Goal: Information Seeking & Learning: Check status

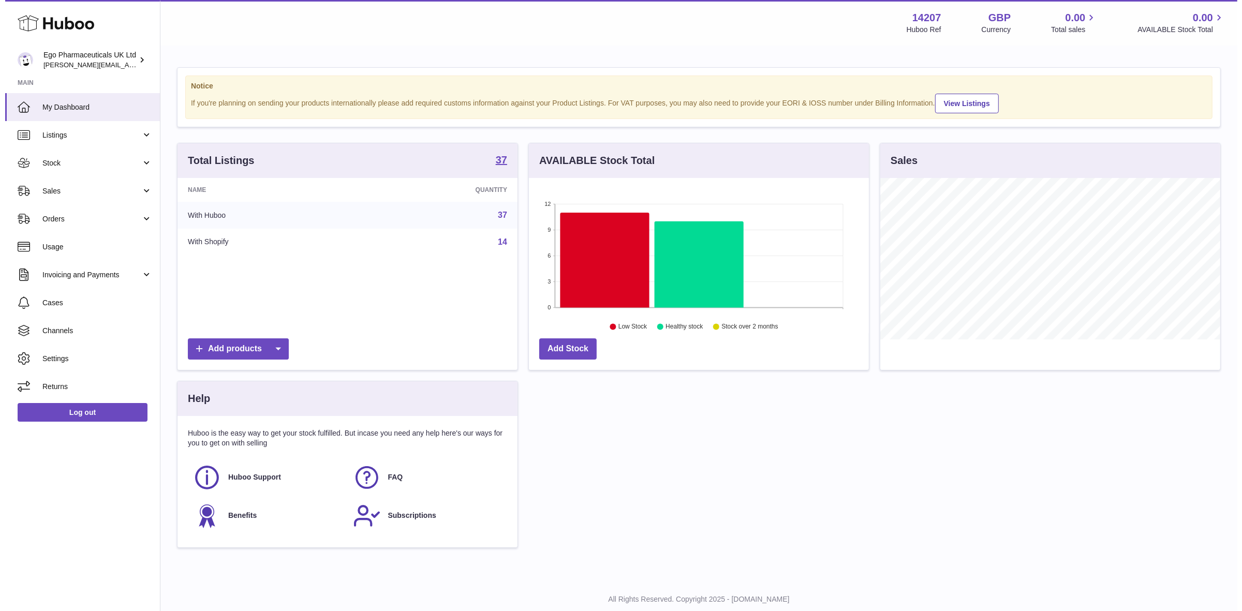
scroll to position [161, 340]
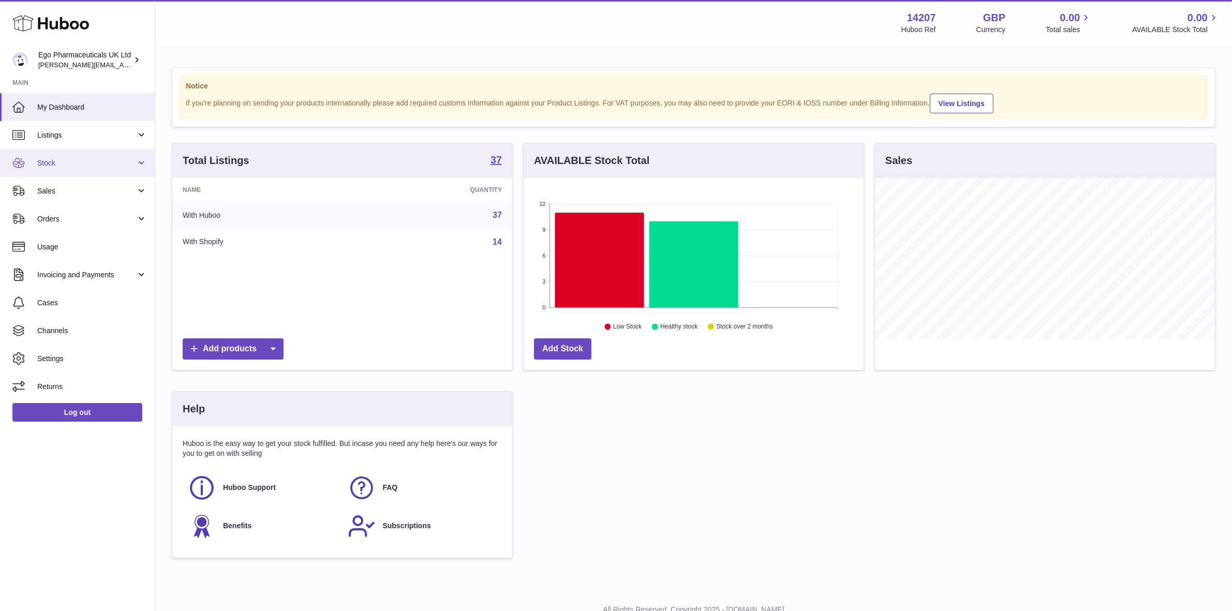
click at [43, 161] on span "Stock" at bounding box center [86, 163] width 99 height 10
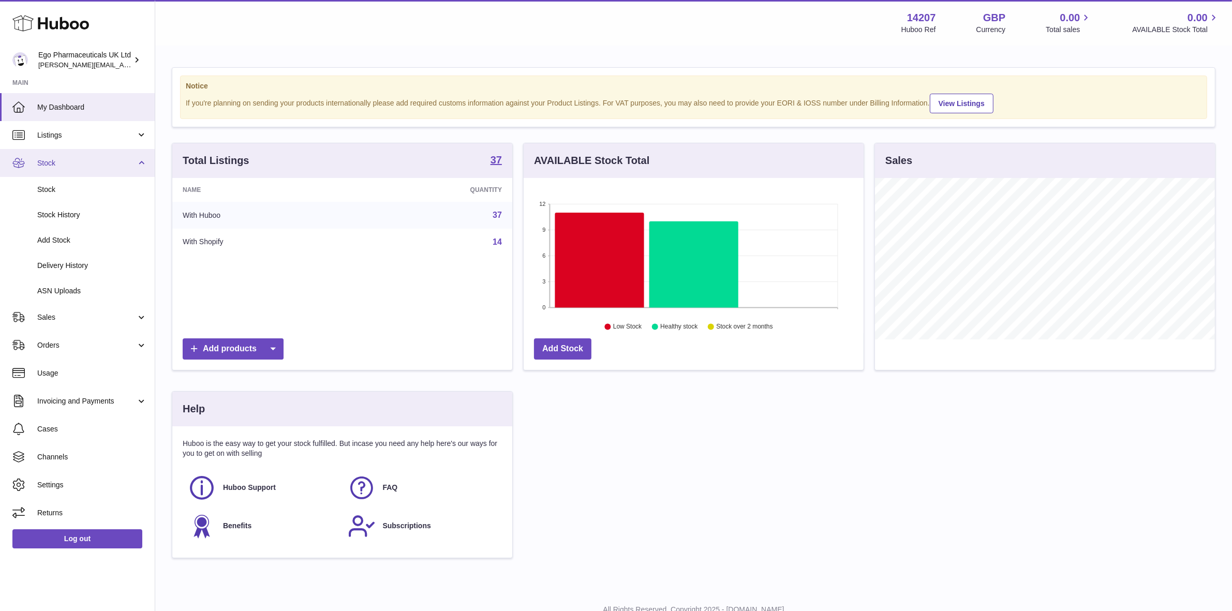
scroll to position [161, 343]
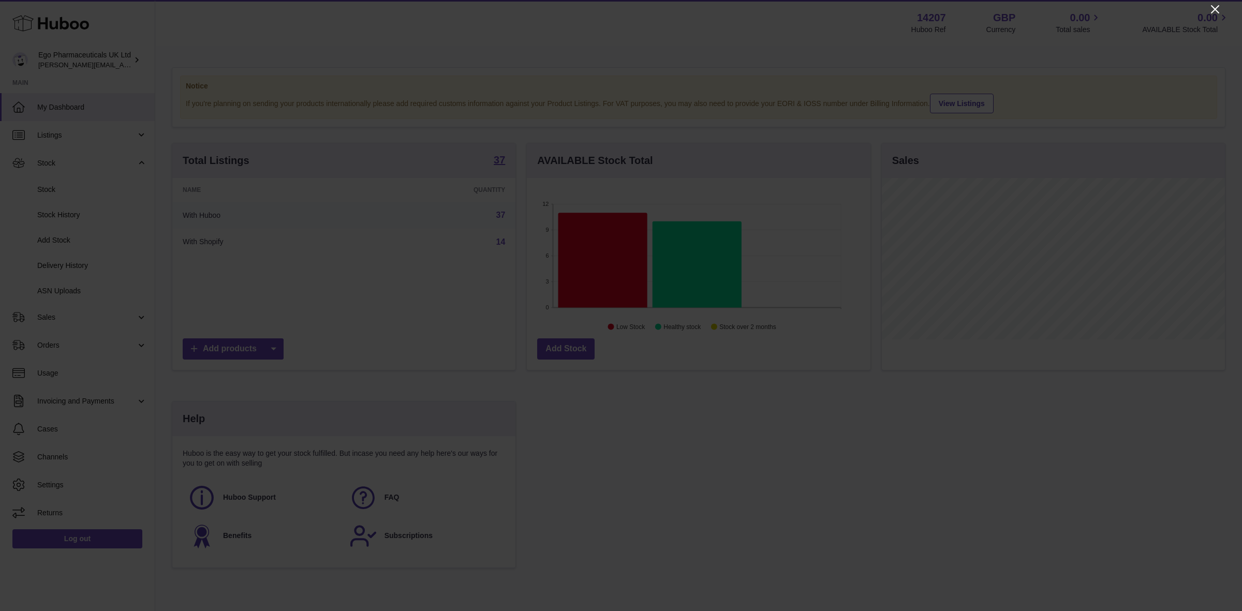
click at [1214, 13] on icon "Close" at bounding box center [1214, 9] width 12 height 12
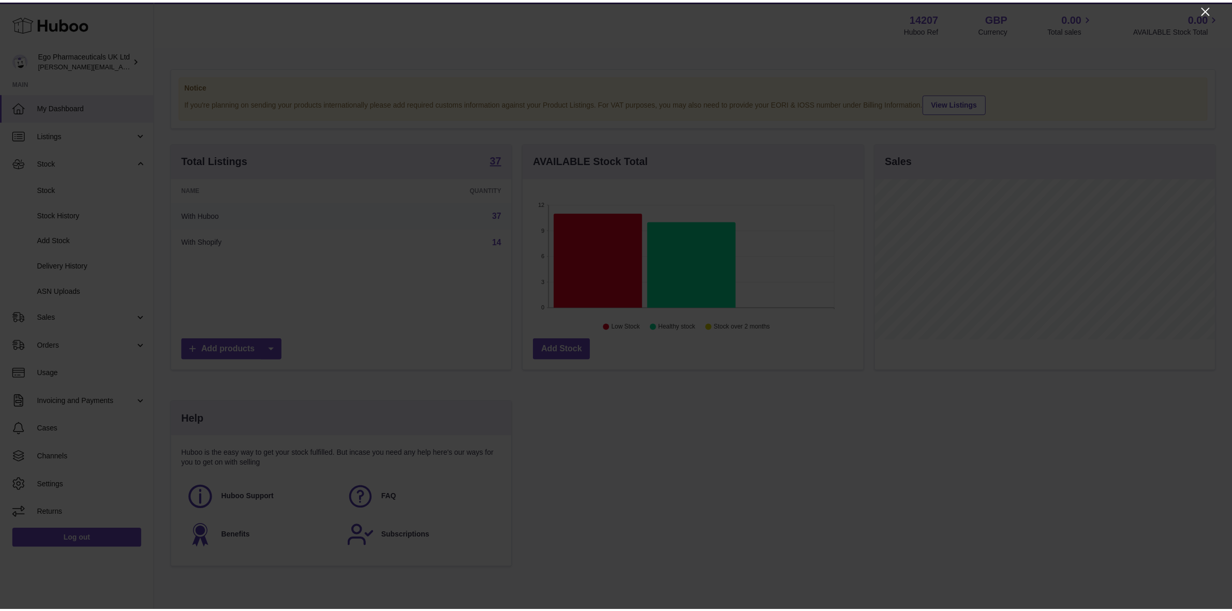
scroll to position [517171, 516993]
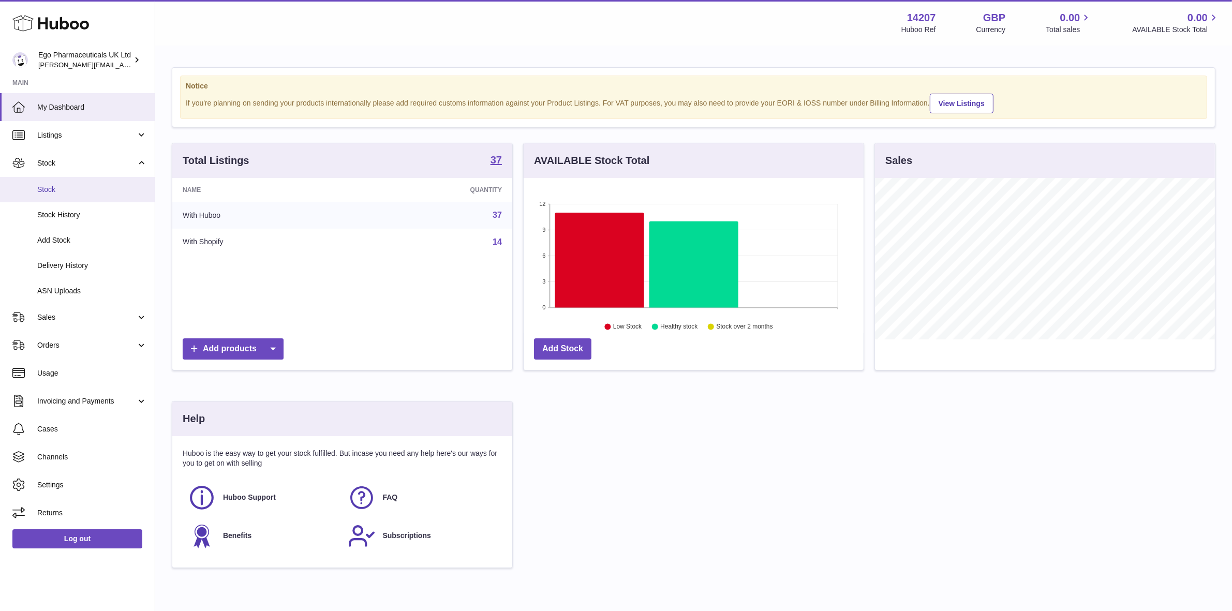
click at [45, 189] on span "Stock" at bounding box center [92, 190] width 110 height 10
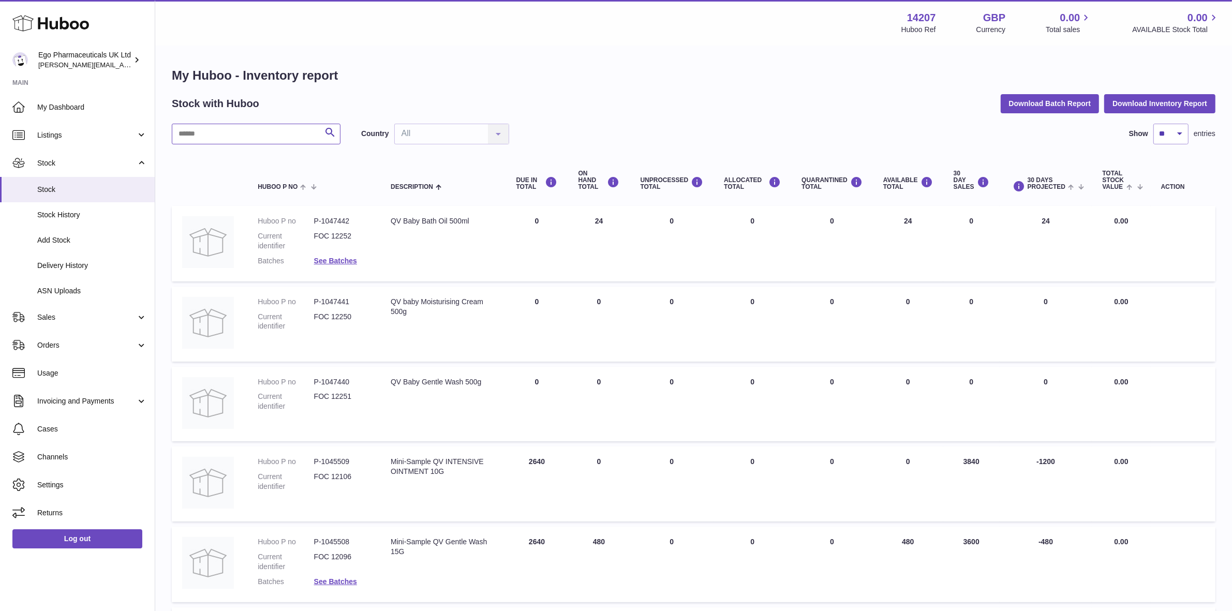
click at [226, 129] on input "text" at bounding box center [256, 134] width 169 height 21
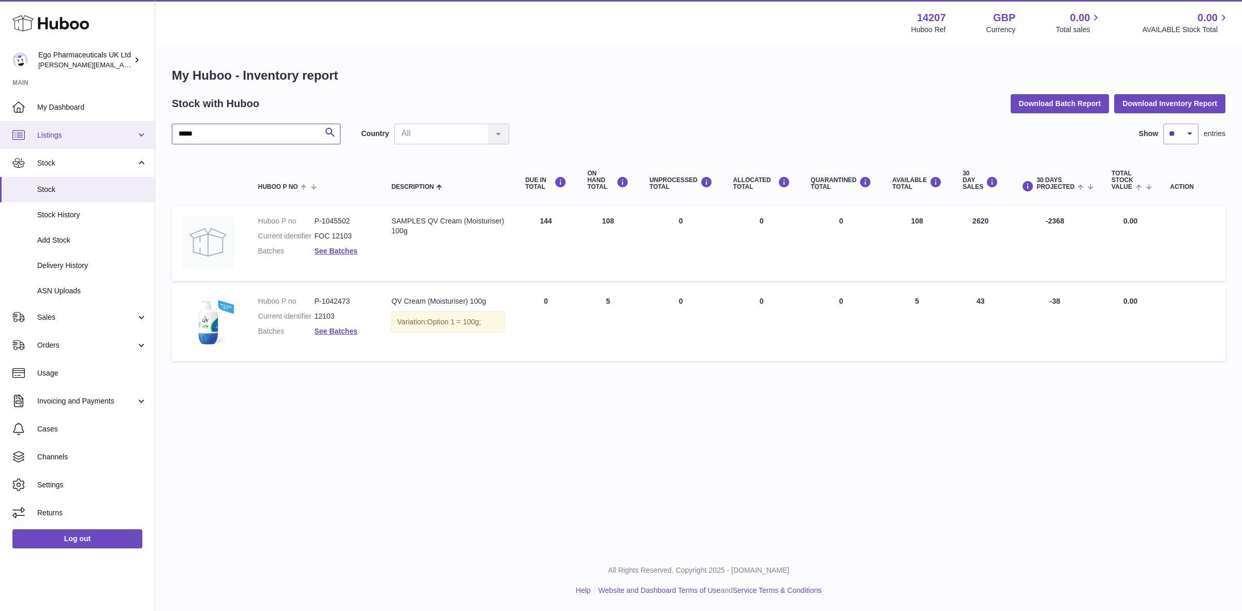
drag, startPoint x: 215, startPoint y: 136, endPoint x: 63, endPoint y: 133, distance: 151.6
click at [64, 133] on div "Huboo Ego Pharmaceuticals UK Ltd jane.bates@egopharm.com Main My Dashboard List…" at bounding box center [621, 305] width 1242 height 611
type input "*****"
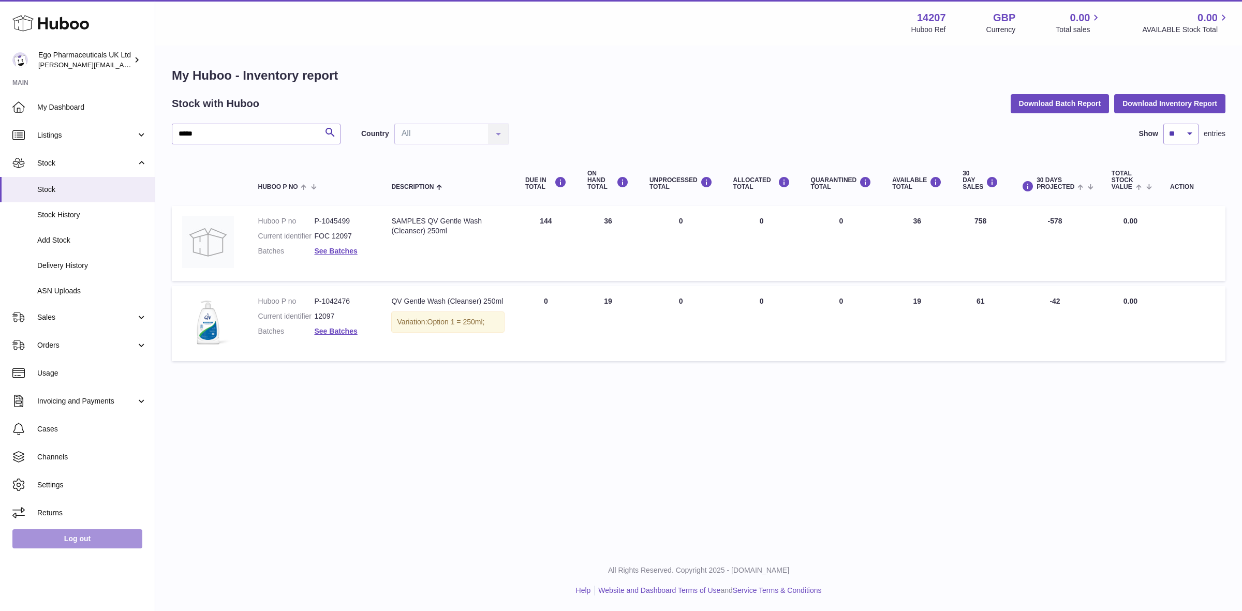
click at [66, 538] on link "Log out" at bounding box center [77, 538] width 130 height 19
